Goal: Communication & Community: Answer question/provide support

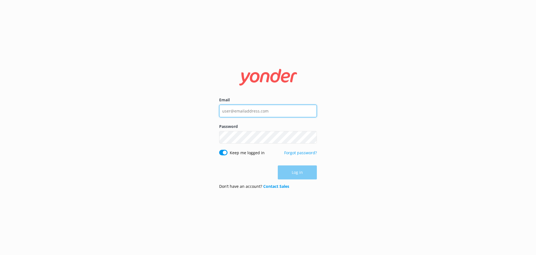
type input "[EMAIL_ADDRESS][DOMAIN_NAME]"
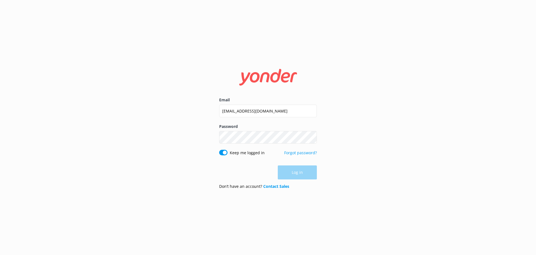
click at [300, 172] on div "Log in" at bounding box center [268, 172] width 98 height 14
click at [298, 170] on button "Log in" at bounding box center [297, 172] width 39 height 14
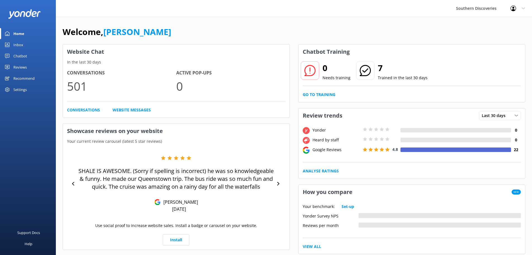
click at [20, 54] on div "Chatbot" at bounding box center [20, 55] width 14 height 11
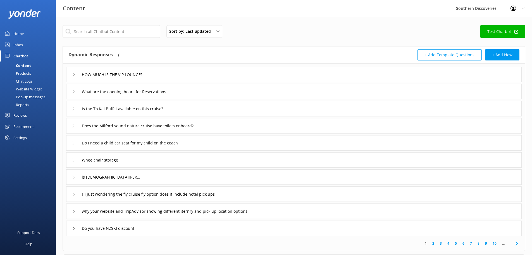
click at [16, 45] on div "Inbox" at bounding box center [18, 44] width 10 height 11
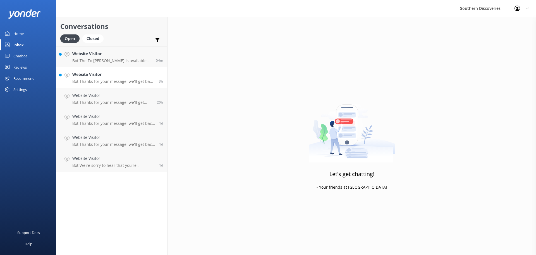
click at [101, 77] on h4 "Website Visitor" at bounding box center [113, 74] width 82 height 6
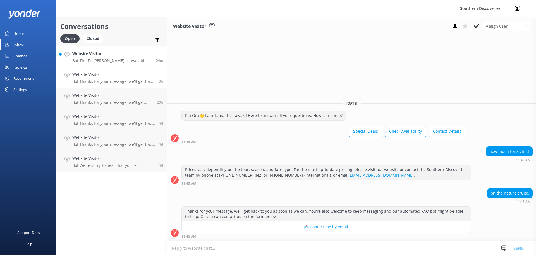
click at [114, 66] on link "Website Visitor Bot: The To Kai Buffet is available on the 1:30pm departure, bu…" at bounding box center [111, 56] width 111 height 21
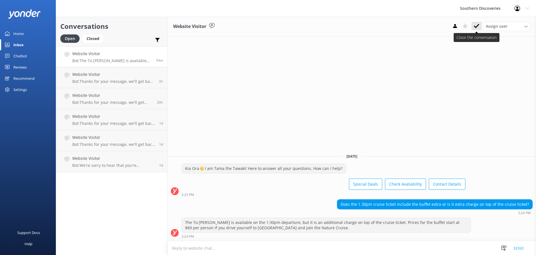
click at [478, 27] on icon at bounding box center [477, 26] width 6 height 6
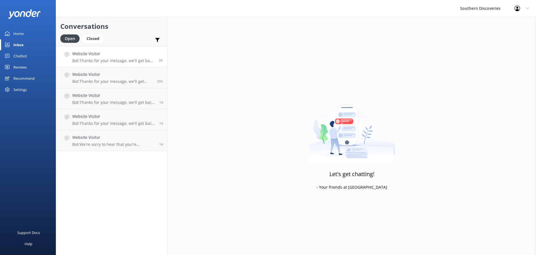
click at [113, 64] on link "Website Visitor Bot: Thanks for your message, we'll get back to you as soon as …" at bounding box center [111, 56] width 111 height 21
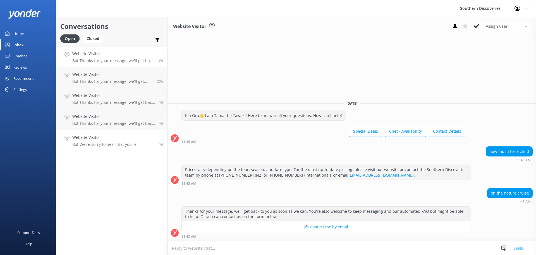
click at [120, 139] on h4 "Website Visitor" at bounding box center [113, 137] width 83 height 6
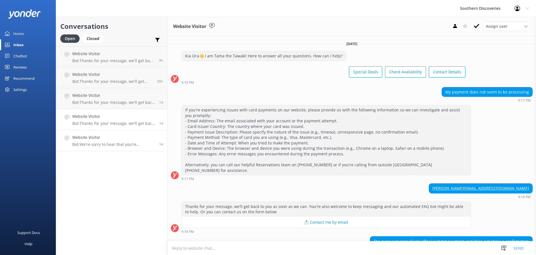
click at [118, 122] on p "Bot: Thanks for your message, we'll get back to you as soon as we can. You're a…" at bounding box center [113, 123] width 83 height 5
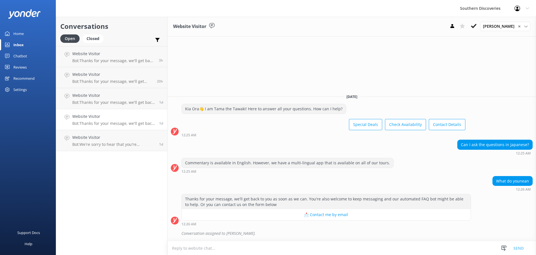
click at [20, 53] on div "Chatbot" at bounding box center [20, 55] width 14 height 11
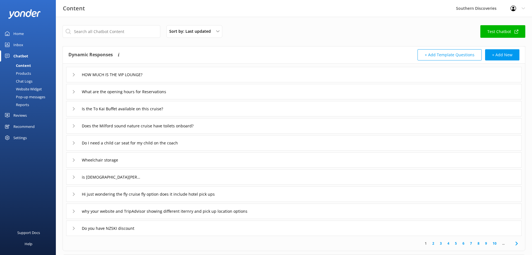
click at [25, 73] on div "Products" at bounding box center [17, 73] width 28 height 8
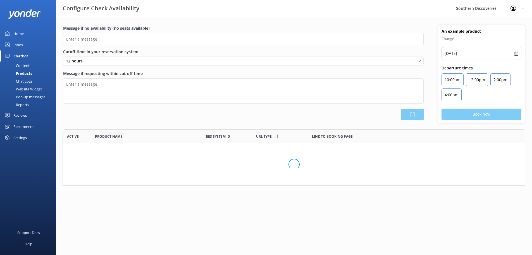
type input "It looks like there are no seats available on that day—could you please check f…"
type textarea "Our online booking system closes 12 hours prior to departure. Please contact us…"
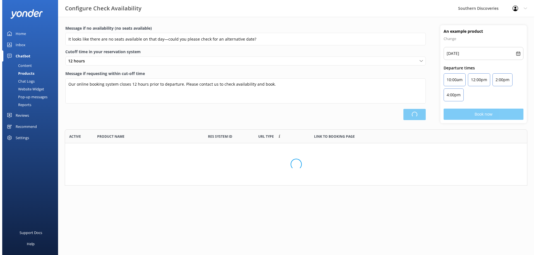
scroll to position [164, 458]
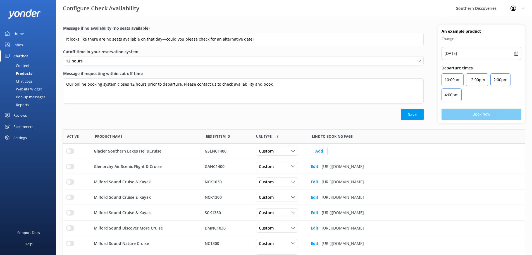
click at [28, 80] on div "Chat Logs" at bounding box center [17, 81] width 29 height 8
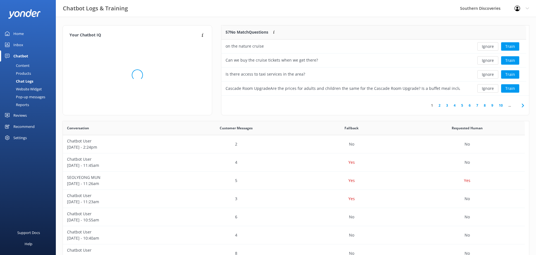
scroll to position [4, 4]
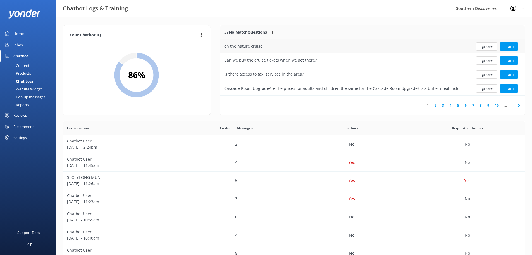
click at [373, 44] on div "on the nature cruise" at bounding box center [341, 46] width 243 height 14
click at [472, 46] on div "Ignore Train" at bounding box center [494, 46] width 54 height 8
click at [492, 46] on button "Ignore" at bounding box center [486, 46] width 21 height 8
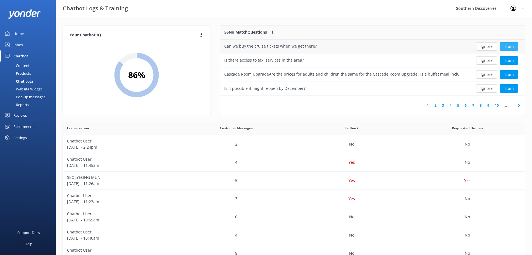
click at [507, 45] on button "Train" at bounding box center [509, 46] width 18 height 8
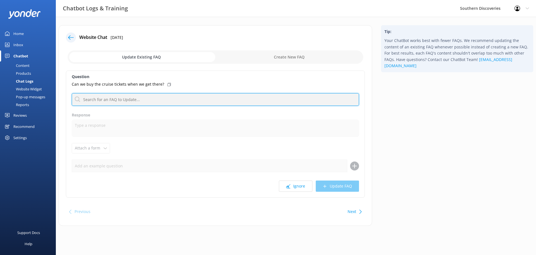
click at [128, 99] on input "text" at bounding box center [216, 99] width 288 height 13
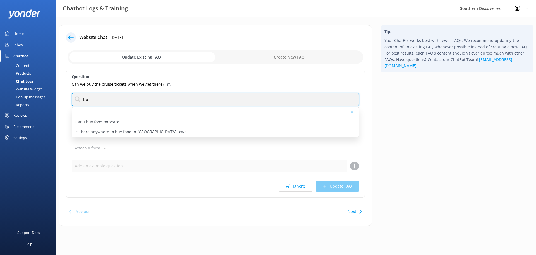
type input "b"
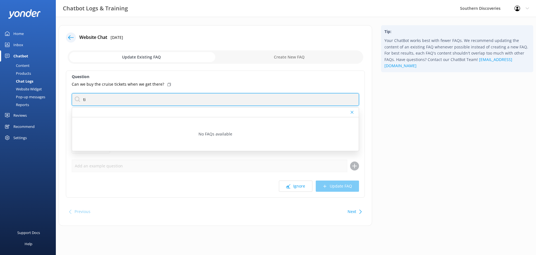
type input "t"
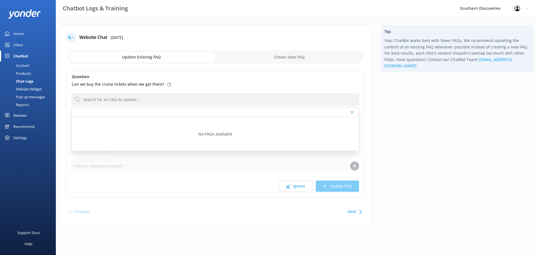
click at [296, 56] on input "checkbox" at bounding box center [216, 56] width 296 height 13
checkbox input "true"
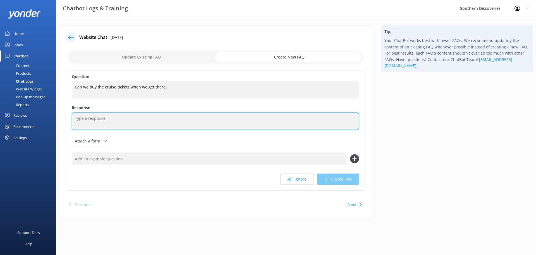
click at [118, 118] on textarea at bounding box center [216, 120] width 288 height 17
type textarea "T"
type textarea "Y"
click at [162, 119] on textarea "We do recommend pre purchasing tickets" at bounding box center [216, 120] width 288 height 17
click at [218, 115] on textarea "We do recommend pre purchasing tickets to avoid disappointment." at bounding box center [216, 120] width 288 height 17
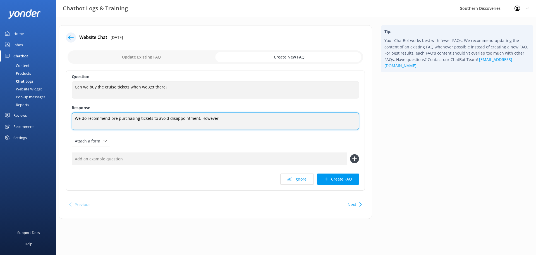
type textarea "We do recommend pre purchasing tickets to avoid disappointment. However"
click at [238, 120] on textarea "We do recommend pre purchasing tickets to avoid disappointment. However" at bounding box center [216, 120] width 288 height 17
click at [243, 118] on textarea "We do recommend pre purchasing tickets to avoid disappointment. However" at bounding box center [216, 120] width 288 height 17
click at [231, 118] on textarea "We do recommend pre purchasing tickets to avoid disappointment. However" at bounding box center [216, 120] width 288 height 17
